Goal: Task Accomplishment & Management: Use online tool/utility

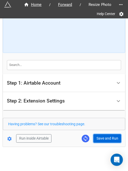
drag, startPoint x: 100, startPoint y: 134, endPoint x: 122, endPoint y: 138, distance: 23.0
click at [100, 134] on button "Save and Run" at bounding box center [107, 138] width 28 height 9
click at [100, 139] on button "Save and Run" at bounding box center [107, 138] width 28 height 9
click at [101, 140] on button "Save and Run" at bounding box center [107, 138] width 28 height 9
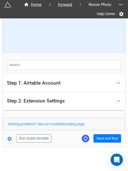
click at [106, 133] on form "How to Setup Step 1: Airtable Account Airtable User API Key Manna-Sinsub Airtab…" at bounding box center [64, 61] width 122 height 164
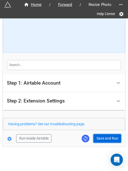
click at [106, 135] on button "Save and Run" at bounding box center [107, 138] width 28 height 9
click at [95, 141] on button "Save and Run" at bounding box center [107, 138] width 28 height 9
click at [105, 139] on button "Save and Run" at bounding box center [107, 138] width 28 height 9
drag, startPoint x: 102, startPoint y: 136, endPoint x: 113, endPoint y: 131, distance: 11.1
click at [102, 136] on button "Save and Run" at bounding box center [107, 138] width 28 height 9
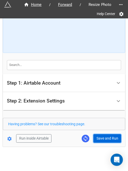
click at [101, 136] on button "Save and Run" at bounding box center [107, 138] width 28 height 9
click at [108, 135] on button "Save and Run" at bounding box center [107, 138] width 28 height 9
click at [98, 138] on button "Save and Run" at bounding box center [107, 138] width 28 height 9
click at [103, 139] on button "Save and Run" at bounding box center [107, 138] width 28 height 9
click at [102, 139] on button "Save and Run" at bounding box center [107, 138] width 28 height 9
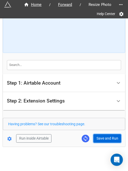
click at [100, 138] on button "Save and Run" at bounding box center [107, 138] width 28 height 9
click at [102, 137] on button "Save and Run" at bounding box center [107, 138] width 28 height 9
click at [97, 137] on button "Save and Run" at bounding box center [107, 138] width 28 height 9
click at [99, 138] on button "Save and Run" at bounding box center [107, 138] width 28 height 9
click at [107, 134] on button "Save and Run" at bounding box center [107, 138] width 28 height 9
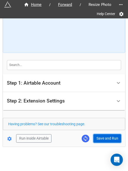
click at [97, 139] on button "Save and Run" at bounding box center [107, 138] width 28 height 9
click at [96, 140] on button "Save and Run" at bounding box center [107, 138] width 28 height 9
click at [106, 136] on button "Save and Run" at bounding box center [107, 138] width 28 height 9
click at [110, 137] on button "Save and Run" at bounding box center [107, 138] width 28 height 9
click at [100, 137] on button "Save and Run" at bounding box center [107, 138] width 28 height 9
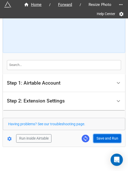
click at [104, 135] on button "Save and Run" at bounding box center [107, 138] width 28 height 9
click at [100, 138] on button "Save and Run" at bounding box center [107, 138] width 28 height 9
drag, startPoint x: 106, startPoint y: 134, endPoint x: 114, endPoint y: 156, distance: 23.5
click at [106, 134] on button "Save and Run" at bounding box center [107, 138] width 28 height 9
click at [95, 133] on form "How to Setup Step 1: Airtable Account Airtable User API Key Manna-Sinsub Airtab…" at bounding box center [64, 61] width 122 height 164
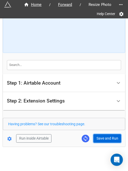
click at [100, 138] on button "Save and Run" at bounding box center [107, 138] width 28 height 9
click at [100, 137] on button "Save and Run" at bounding box center [107, 138] width 28 height 9
click at [99, 136] on button "Save and Run" at bounding box center [107, 138] width 28 height 9
click at [105, 141] on button "Save and Run" at bounding box center [107, 138] width 28 height 9
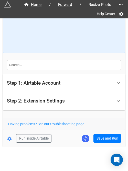
click at [100, 132] on form "How to Setup Step 1: Airtable Account Airtable User API Key Manna-Sinsub Airtab…" at bounding box center [64, 61] width 122 height 164
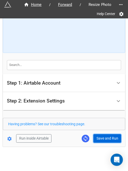
click at [100, 136] on button "Save and Run" at bounding box center [107, 138] width 28 height 9
click at [97, 136] on button "Save and Run" at bounding box center [107, 138] width 28 height 9
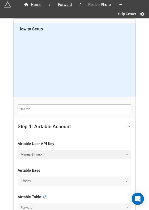
click at [126, 126] on icon at bounding box center [128, 126] width 5 height 5
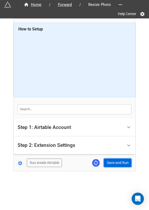
click at [119, 164] on button "Save and Run" at bounding box center [118, 163] width 28 height 9
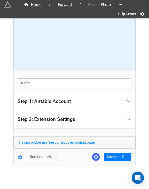
scroll to position [27, 0]
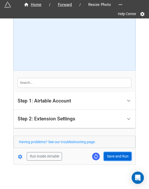
click at [110, 157] on button "Save and Run" at bounding box center [118, 156] width 28 height 9
click at [111, 155] on button "Save and Run" at bounding box center [118, 156] width 28 height 9
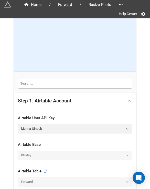
click at [129, 99] on icon at bounding box center [129, 100] width 5 height 5
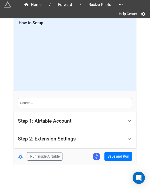
scroll to position [6, 0]
click at [116, 153] on button "Save and Run" at bounding box center [118, 156] width 28 height 9
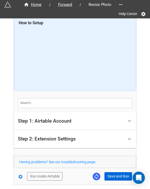
drag, startPoint x: 118, startPoint y: 181, endPoint x: 118, endPoint y: 177, distance: 4.1
click at [118, 181] on div "Home / Forward / Resize Photo Help Center How to Setup Step 1: Airtable Account…" at bounding box center [75, 99] width 122 height 172
click at [118, 177] on button "Save and Run" at bounding box center [118, 176] width 28 height 9
click at [114, 176] on button "Save and Run" at bounding box center [118, 176] width 28 height 9
drag, startPoint x: 112, startPoint y: 172, endPoint x: 117, endPoint y: 172, distance: 4.4
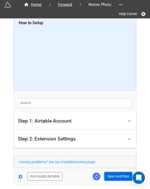
click at [112, 173] on button "Save and Run" at bounding box center [118, 176] width 28 height 9
click at [118, 172] on button "Save and Run" at bounding box center [118, 176] width 28 height 9
click at [114, 175] on button "Save and Run" at bounding box center [118, 176] width 28 height 9
click at [115, 173] on button "Save and Run" at bounding box center [118, 176] width 28 height 9
click at [107, 173] on button "Save and Run" at bounding box center [118, 176] width 28 height 9
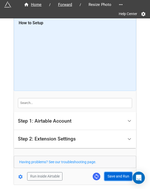
click at [110, 172] on button "Save and Run" at bounding box center [118, 176] width 28 height 9
click at [122, 174] on button "Save and Run" at bounding box center [118, 176] width 28 height 9
drag, startPoint x: 114, startPoint y: 169, endPoint x: 115, endPoint y: 171, distance: 3.0
click at [114, 169] on form "How to Setup Step 1: Airtable Account Airtable User API Key Manna-Sinsub Airtab…" at bounding box center [75, 99] width 122 height 164
click at [115, 175] on button "Save and Run" at bounding box center [118, 176] width 28 height 9
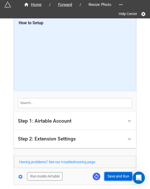
click at [113, 176] on button "Save and Run" at bounding box center [118, 176] width 28 height 9
click at [118, 176] on button "Save and Run" at bounding box center [118, 176] width 28 height 9
click at [119, 172] on button "Save and Run" at bounding box center [118, 176] width 28 height 9
click at [117, 177] on button "Save and Run" at bounding box center [118, 176] width 28 height 9
click at [109, 178] on button "Save and Run" at bounding box center [118, 176] width 28 height 9
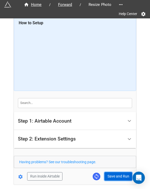
click at [115, 177] on button "Save and Run" at bounding box center [118, 176] width 28 height 9
click at [110, 174] on button "Save and Run" at bounding box center [118, 176] width 28 height 9
click at [118, 173] on button "Save and Run" at bounding box center [118, 176] width 28 height 9
click at [107, 174] on button "Save and Run" at bounding box center [118, 176] width 28 height 9
click at [110, 175] on button "Save and Run" at bounding box center [118, 176] width 28 height 9
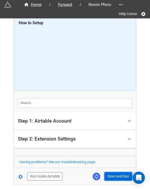
click at [116, 176] on button "Save and Run" at bounding box center [118, 176] width 28 height 9
click at [114, 178] on button "Save and Run" at bounding box center [118, 176] width 28 height 9
drag, startPoint x: 112, startPoint y: 177, endPoint x: 121, endPoint y: 174, distance: 9.2
click at [112, 177] on button "Save and Run" at bounding box center [118, 176] width 28 height 9
click at [112, 175] on button "Save and Run" at bounding box center [118, 176] width 28 height 9
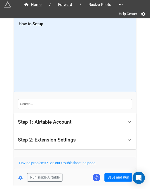
scroll to position [0, 0]
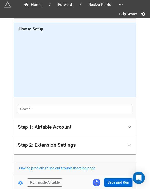
click at [114, 180] on button "Save and Run" at bounding box center [118, 183] width 28 height 9
click at [112, 183] on button "Save and Run" at bounding box center [118, 183] width 28 height 9
click at [122, 180] on button "Save and Run" at bounding box center [118, 183] width 28 height 9
click at [115, 181] on button "Save and Run" at bounding box center [118, 183] width 28 height 9
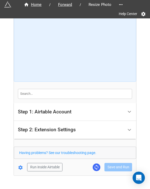
scroll to position [26, 0]
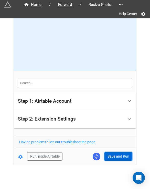
click at [115, 156] on button "Save and Run" at bounding box center [118, 156] width 28 height 9
click at [117, 159] on button "Save and Run" at bounding box center [118, 156] width 28 height 9
click at [110, 159] on button "Save and Run" at bounding box center [118, 156] width 28 height 9
click at [114, 157] on button "Save and Run" at bounding box center [118, 156] width 28 height 9
click at [107, 156] on button "Save and Run" at bounding box center [118, 156] width 28 height 9
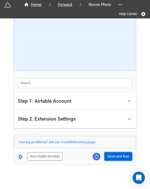
click at [115, 156] on button "Save and Run" at bounding box center [118, 156] width 28 height 9
click at [107, 157] on button "Save and Run" at bounding box center [118, 156] width 28 height 9
